Goal: Task Accomplishment & Management: Complete application form

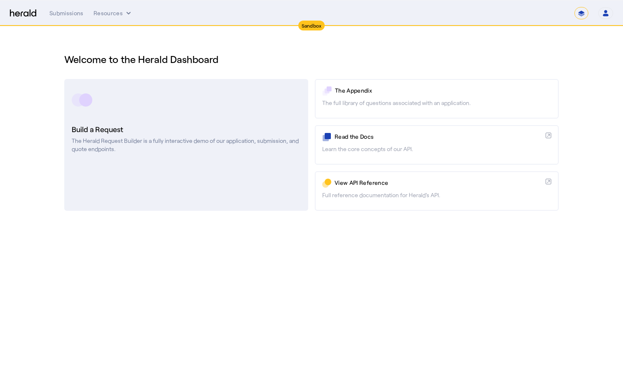
click at [153, 138] on p "The Herald Request Builder is a fully interactive demo of our application, subm…" at bounding box center [186, 145] width 229 height 16
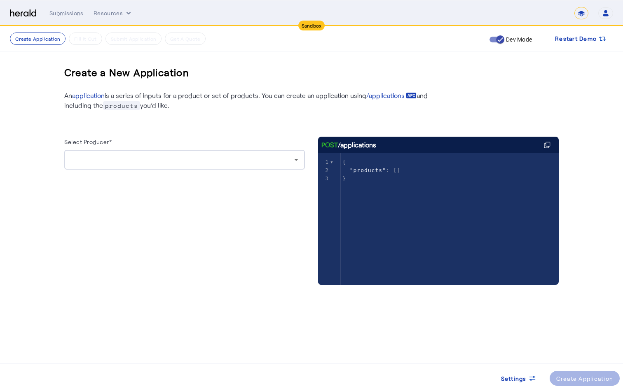
click at [172, 162] on div at bounding box center [182, 160] width 223 height 10
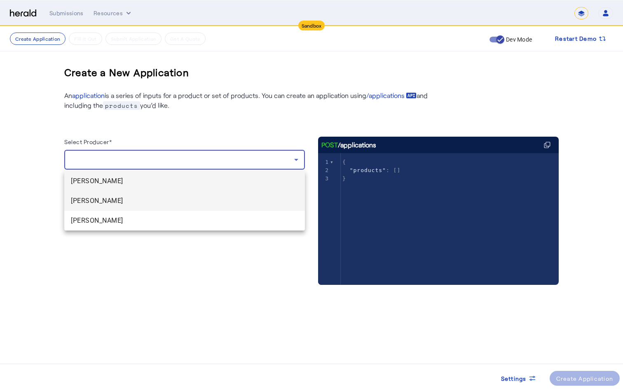
click at [120, 203] on span "[PERSON_NAME]" at bounding box center [184, 201] width 227 height 10
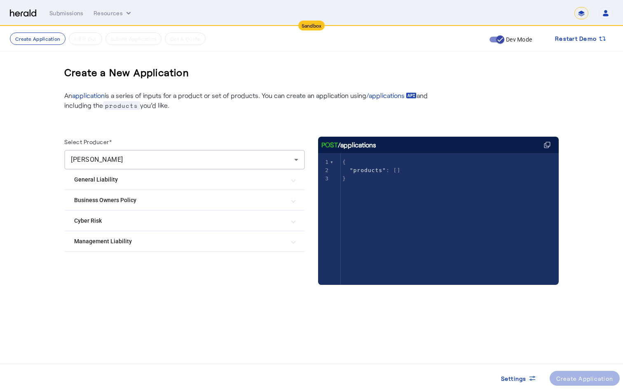
click at [201, 223] on Risk "Cyber Risk" at bounding box center [179, 221] width 211 height 9
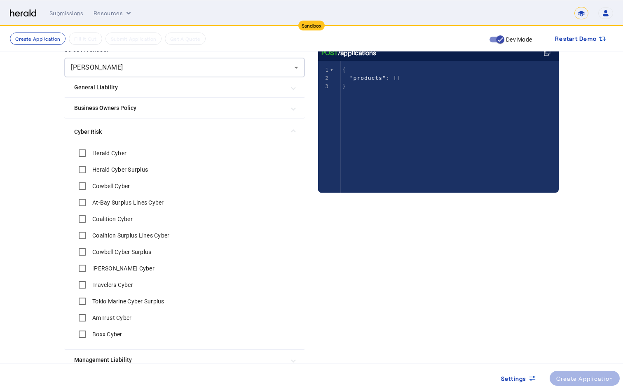
scroll to position [100, 0]
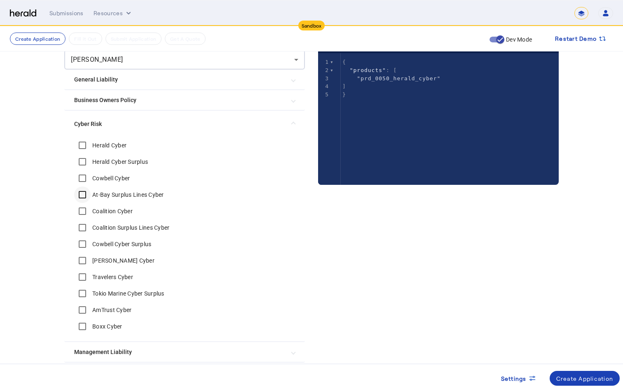
click at [84, 185] on div at bounding box center [82, 195] width 20 height 20
click at [221, 205] on Cyber "Coalition Cyber" at bounding box center [184, 211] width 221 height 16
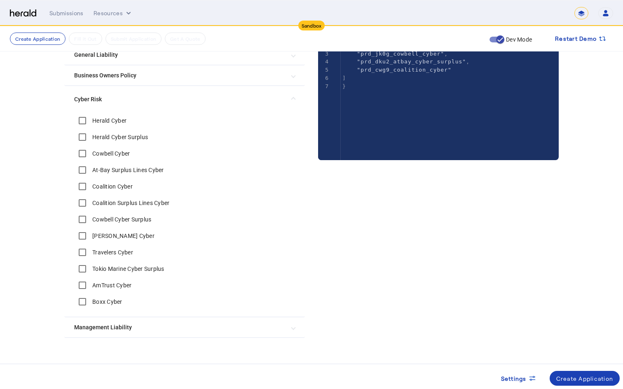
scroll to position [129, 0]
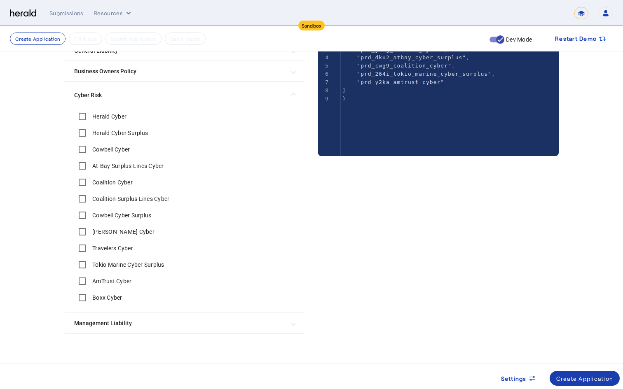
click at [573, 382] on div "Create Application" at bounding box center [584, 378] width 57 height 9
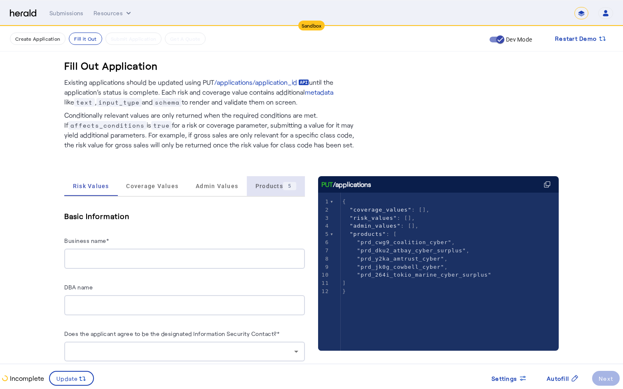
click at [272, 191] on span "Products 5" at bounding box center [275, 186] width 41 height 20
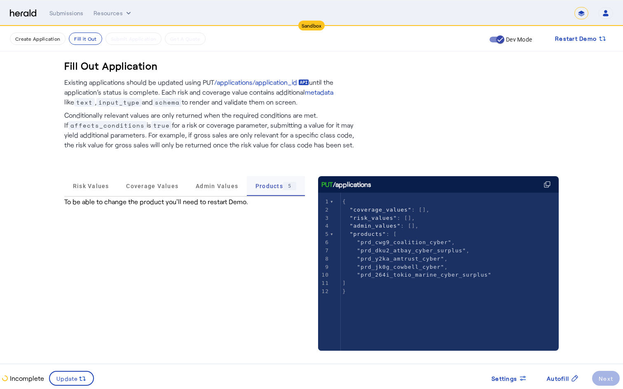
click at [262, 189] on span "Products 5" at bounding box center [275, 186] width 41 height 8
click at [92, 193] on span "Risk Values" at bounding box center [91, 186] width 36 height 20
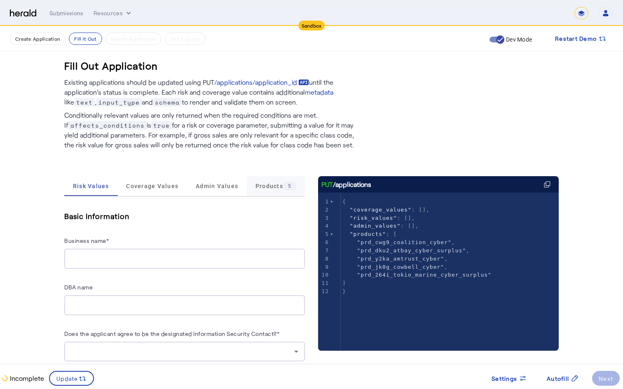
click at [273, 193] on span "Products 5" at bounding box center [275, 186] width 41 height 20
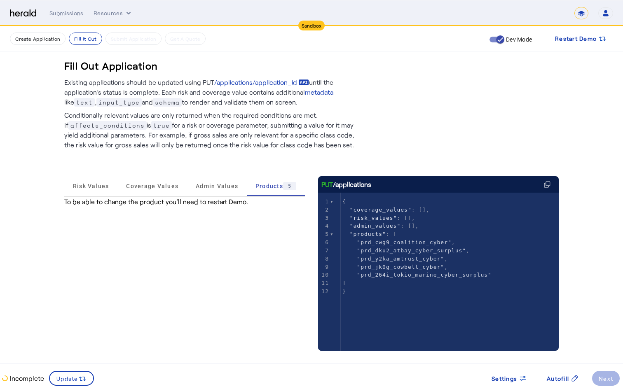
click at [138, 215] on div "Risk Values Coverage Values Admin Values Products 5 To be able to change the pr…" at bounding box center [184, 367] width 240 height 382
drag, startPoint x: 67, startPoint y: 205, endPoint x: 261, endPoint y: 207, distance: 193.9
click at [261, 207] on div "Risk Values Coverage Values Admin Values Products 5 To be able to change the pr…" at bounding box center [184, 367] width 240 height 382
click at [261, 205] on div "To be able to change the product you'll need to restart Demo." at bounding box center [184, 202] width 240 height 10
drag, startPoint x: 247, startPoint y: 204, endPoint x: 67, endPoint y: 204, distance: 180.3
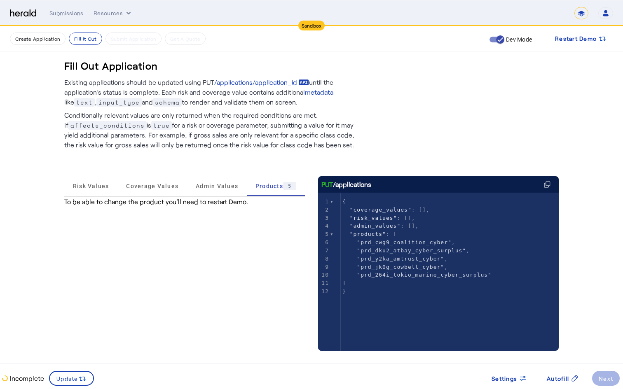
click at [67, 204] on div "To be able to change the product you'll need to restart Demo." at bounding box center [184, 202] width 240 height 10
click at [502, 378] on span "Settings" at bounding box center [504, 378] width 26 height 9
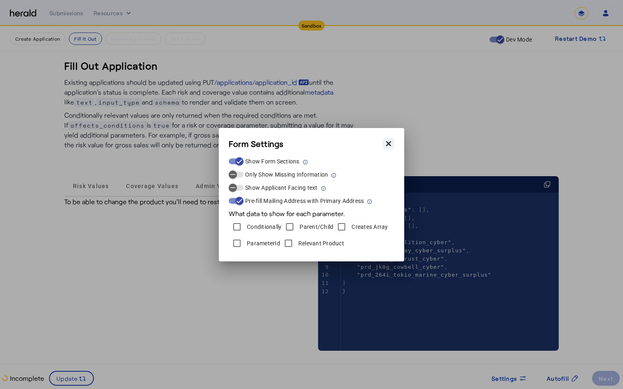
click at [388, 139] on button "Close modal" at bounding box center [388, 144] width 12 height 12
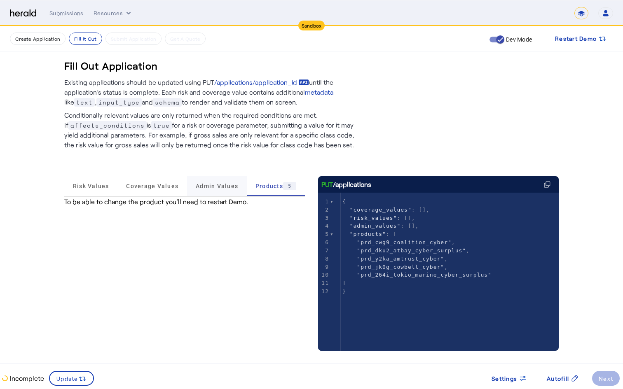
click at [201, 186] on span "Admin Values" at bounding box center [217, 186] width 42 height 6
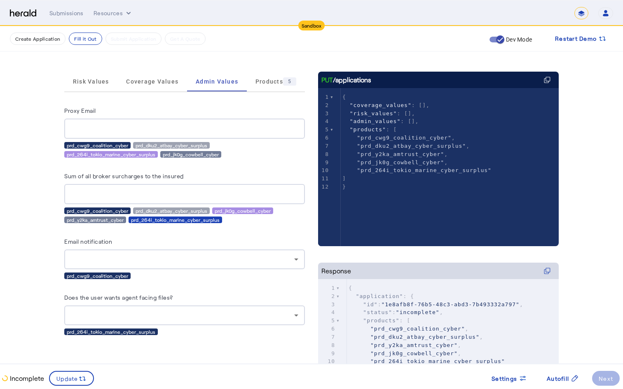
scroll to position [33, 0]
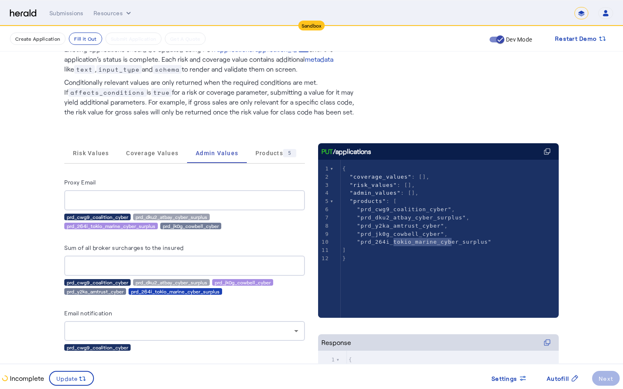
type textarea "**********"
drag, startPoint x: 394, startPoint y: 243, endPoint x: 435, endPoint y: 242, distance: 41.6
click at [435, 242] on span ""prd_264i_tokio_marine_cyber_surplus"" at bounding box center [424, 242] width 135 height 6
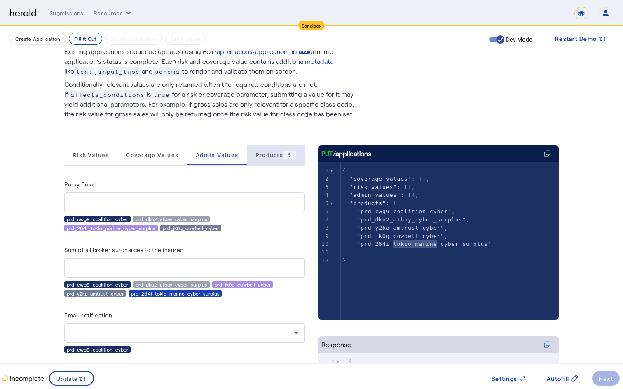
click at [263, 152] on span "Products 5" at bounding box center [275, 155] width 41 height 8
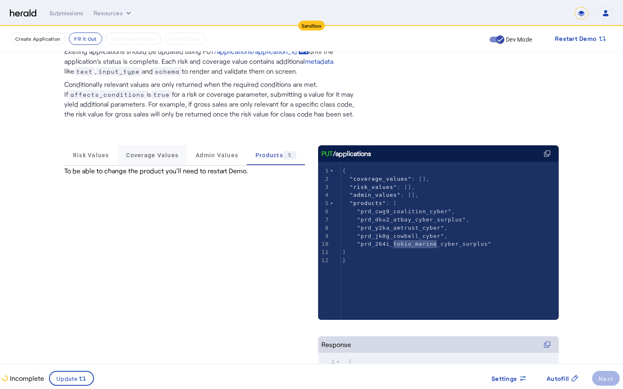
click at [168, 156] on span "Coverage Values" at bounding box center [152, 155] width 52 height 6
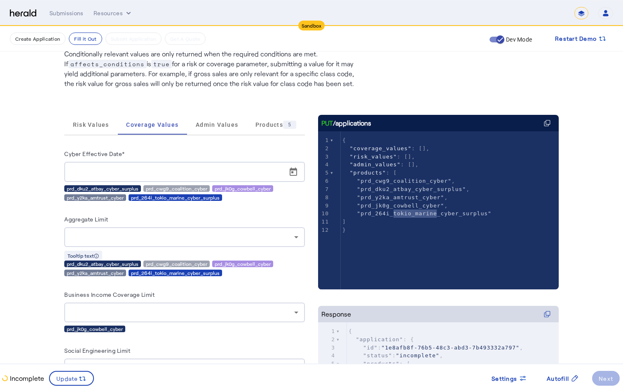
scroll to position [46, 0]
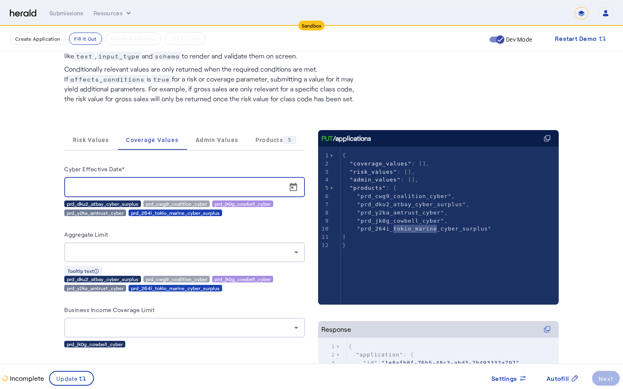
click at [155, 188] on input "Cyber Effective Date*" at bounding box center [187, 187] width 232 height 10
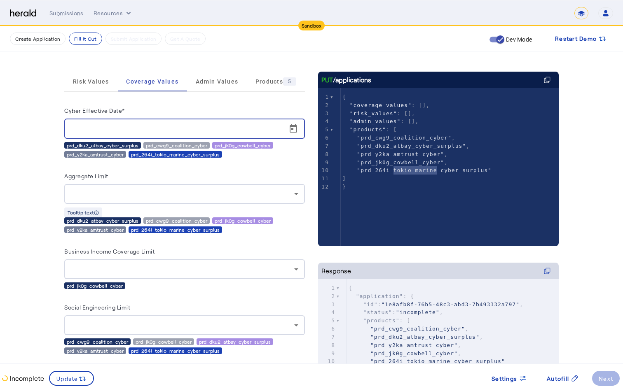
scroll to position [104, 0]
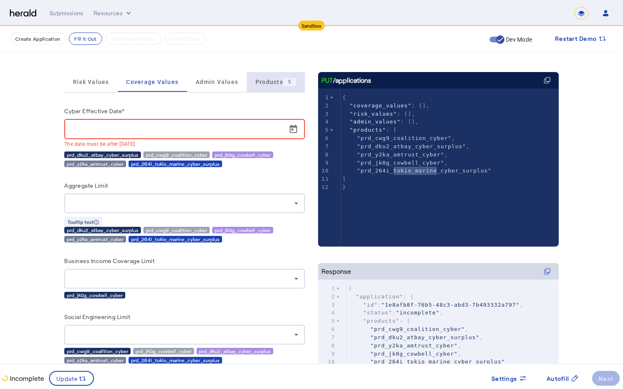
click at [271, 83] on span "Products 5" at bounding box center [275, 82] width 41 height 8
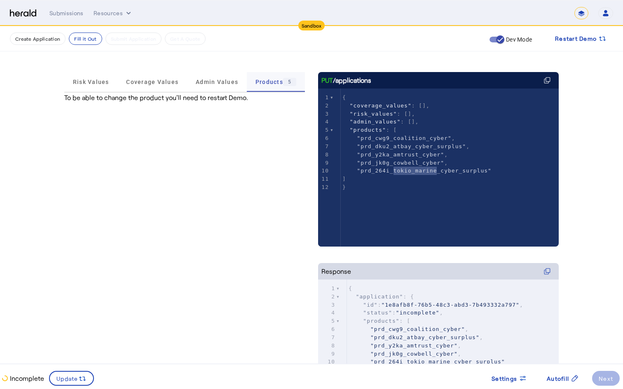
click at [260, 86] on span "Products 5" at bounding box center [275, 82] width 41 height 20
click at [247, 82] on div "Products 5" at bounding box center [276, 82] width 58 height 20
click at [118, 88] on div "Coverage Values" at bounding box center [153, 82] width 70 height 20
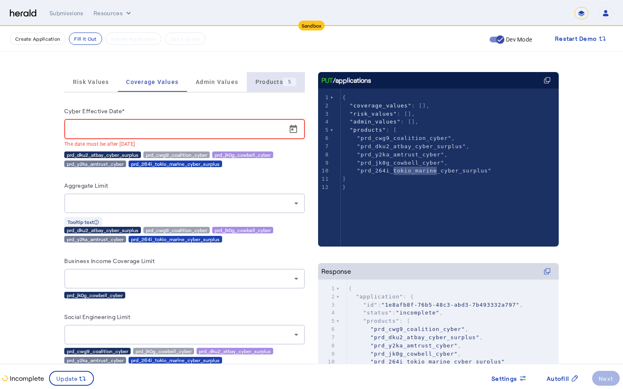
click at [279, 77] on span "Products 5" at bounding box center [275, 82] width 41 height 20
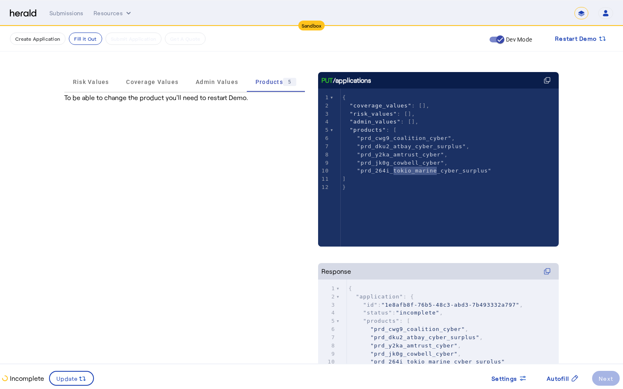
drag, startPoint x: 186, startPoint y: 97, endPoint x: 245, endPoint y: 95, distance: 58.9
click at [244, 96] on div "To be able to change the product you'll need to restart Demo." at bounding box center [184, 98] width 240 height 10
click at [245, 95] on div "To be able to change the product you'll need to restart Demo." at bounding box center [184, 98] width 240 height 10
click at [249, 105] on div "Risk Values Coverage Values Admin Values Products 5 To be able to change the pr…" at bounding box center [184, 263] width 240 height 382
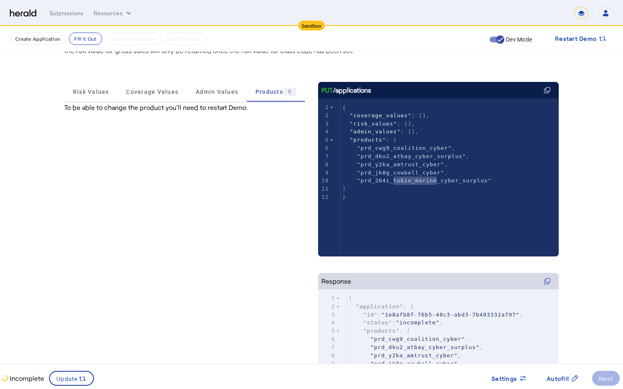
scroll to position [92, 0]
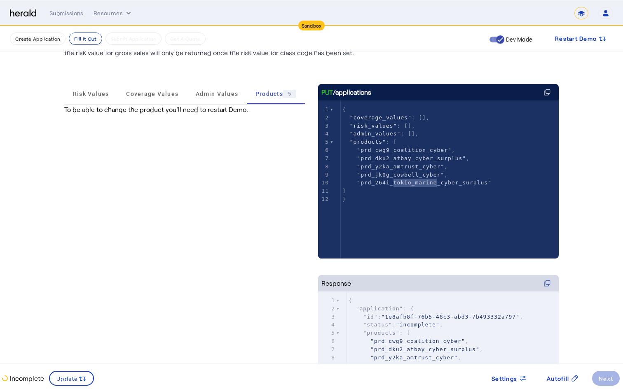
click at [228, 149] on div "Risk Values Coverage Values Admin Values Products 5 To be able to change the pr…" at bounding box center [184, 275] width 240 height 382
click at [258, 98] on span "Products 5" at bounding box center [275, 94] width 41 height 8
click at [204, 93] on span "Admin Values" at bounding box center [217, 94] width 42 height 6
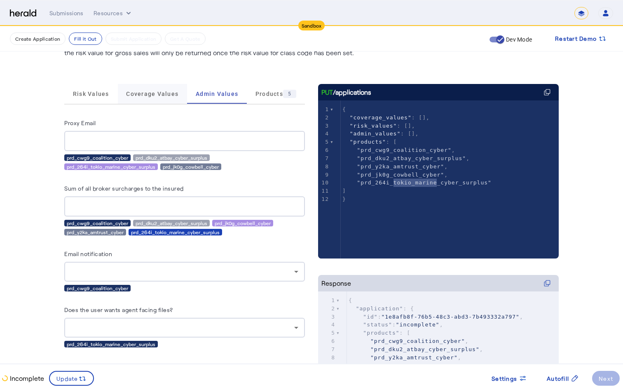
click at [149, 100] on span "Coverage Values" at bounding box center [152, 94] width 52 height 20
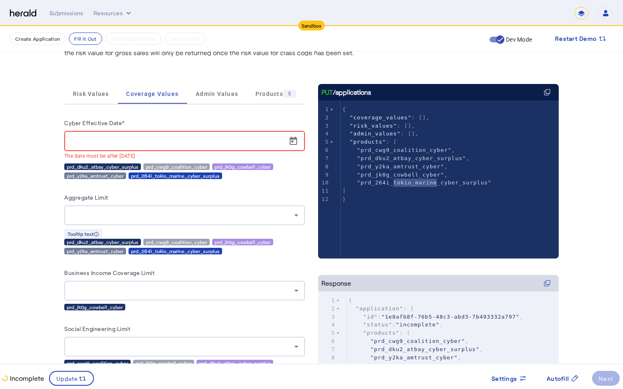
click at [263, 100] on span "Products 5" at bounding box center [275, 94] width 41 height 20
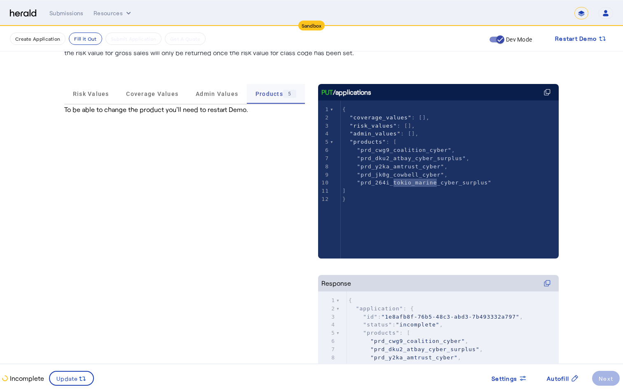
click at [269, 100] on span "Products 5" at bounding box center [275, 94] width 41 height 20
click at [151, 99] on span "Coverage Values" at bounding box center [152, 94] width 52 height 20
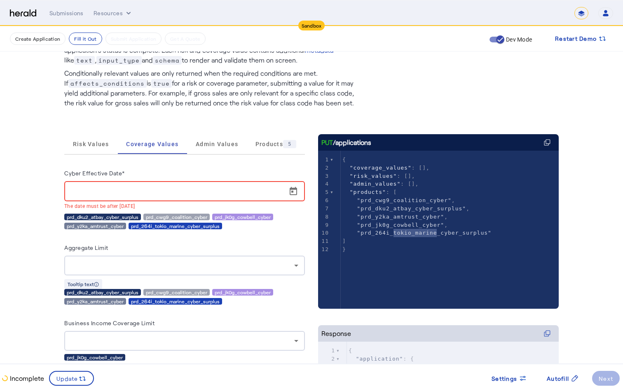
scroll to position [0, 0]
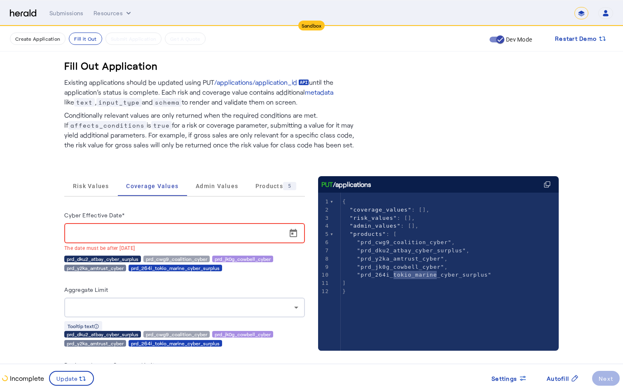
click at [230, 134] on p "Conditionally relevant values are only returned when the required conditions ar…" at bounding box center [212, 128] width 296 height 43
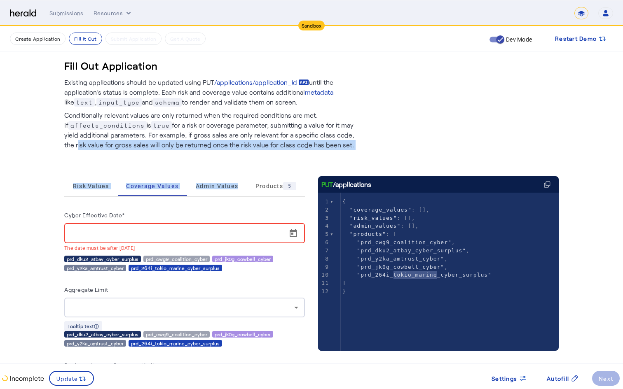
drag, startPoint x: 65, startPoint y: 149, endPoint x: 245, endPoint y: 156, distance: 180.0
click at [253, 148] on p "Conditionally relevant values are only returned when the required conditions ar…" at bounding box center [212, 128] width 296 height 43
